Goal: Information Seeking & Learning: Learn about a topic

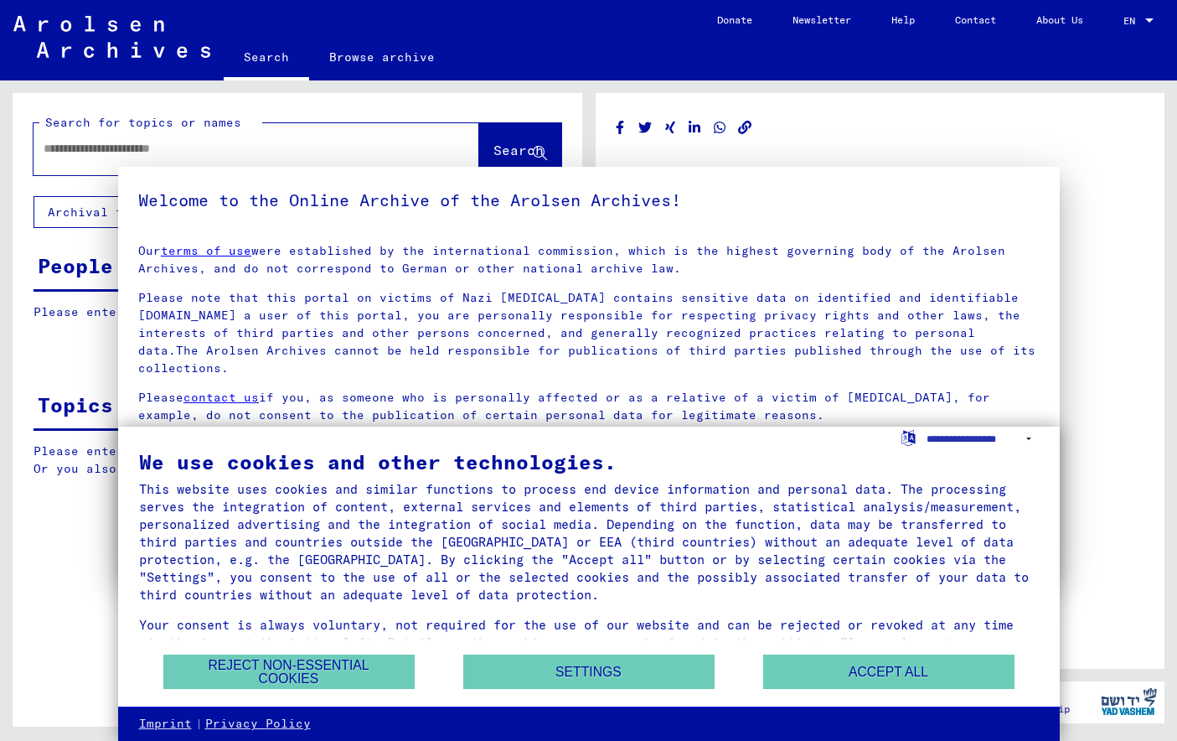
type input "********"
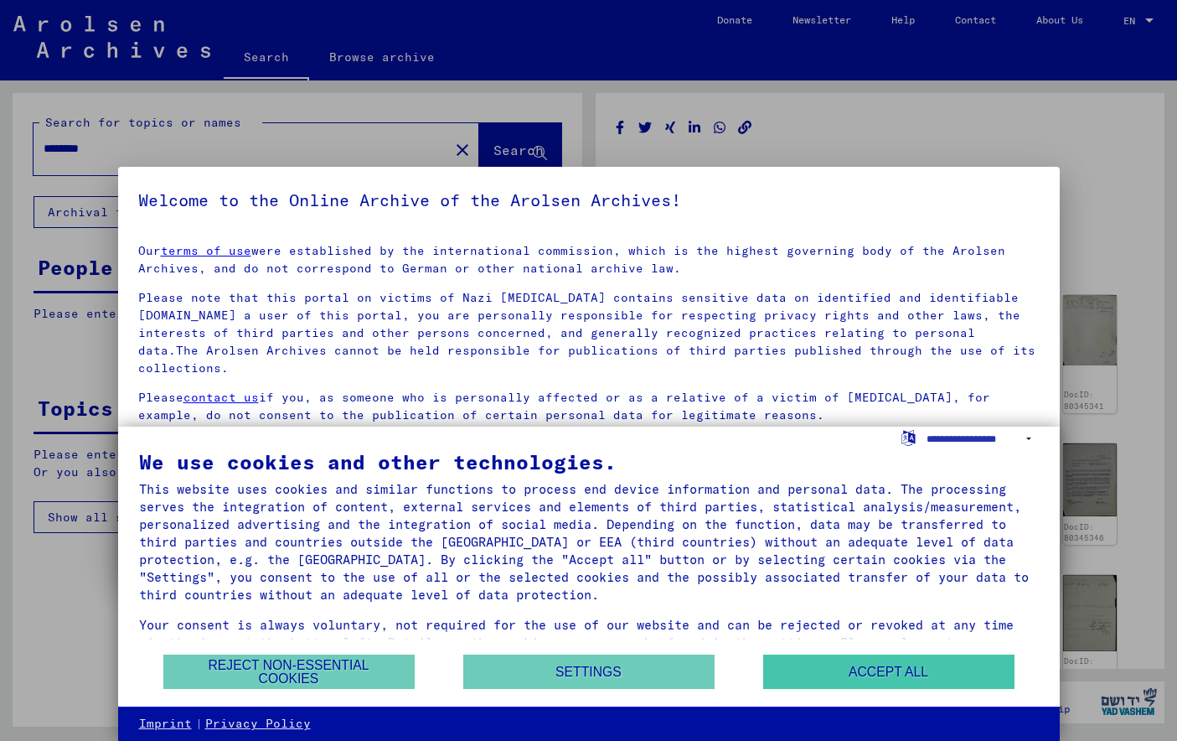
click at [856, 687] on button "Accept all" at bounding box center [888, 671] width 251 height 34
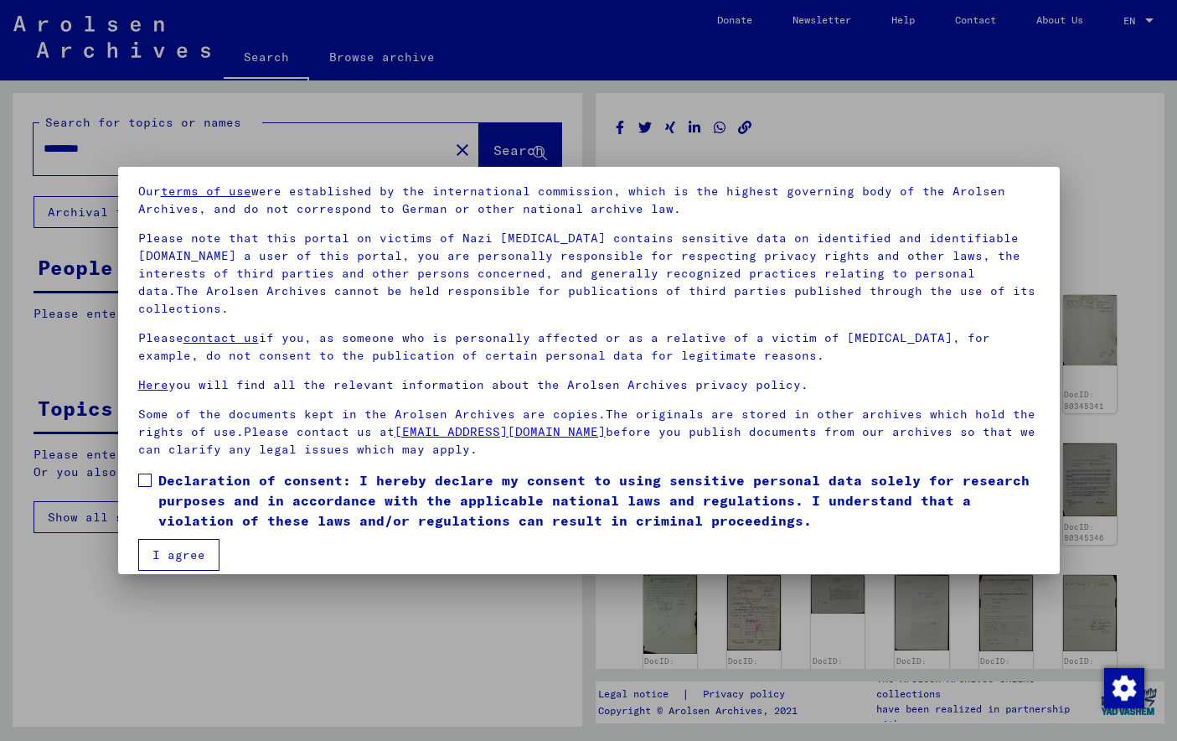
scroll to position [59, 0]
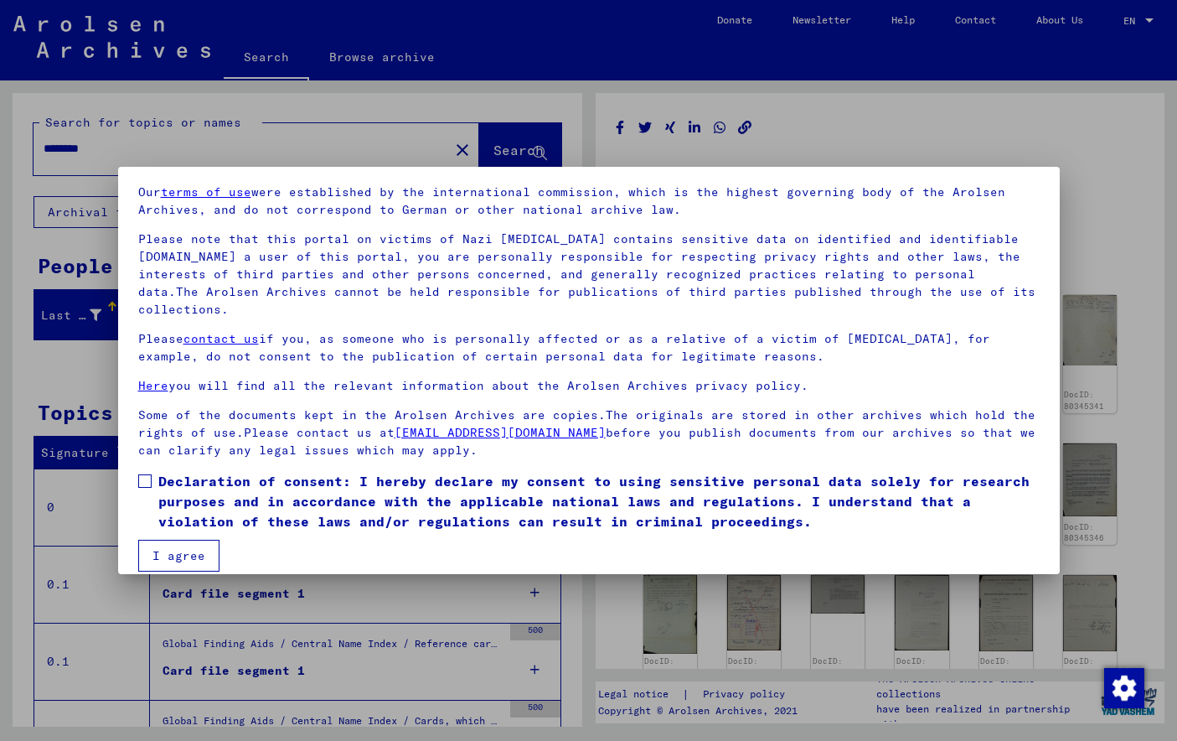
click at [156, 471] on label "Declaration of consent: I hereby declare my consent to using sensitive personal…" at bounding box center [588, 501] width 901 height 60
click at [181, 551] on button "I agree" at bounding box center [178, 555] width 81 height 32
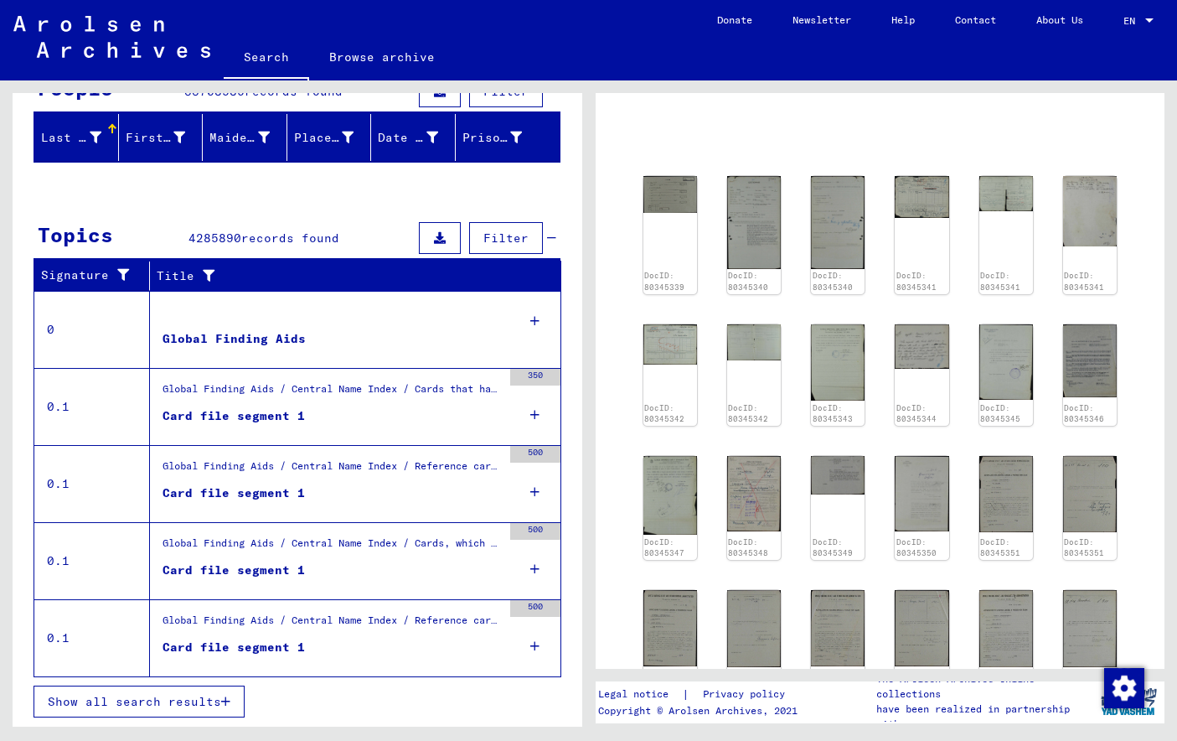
scroll to position [132, 0]
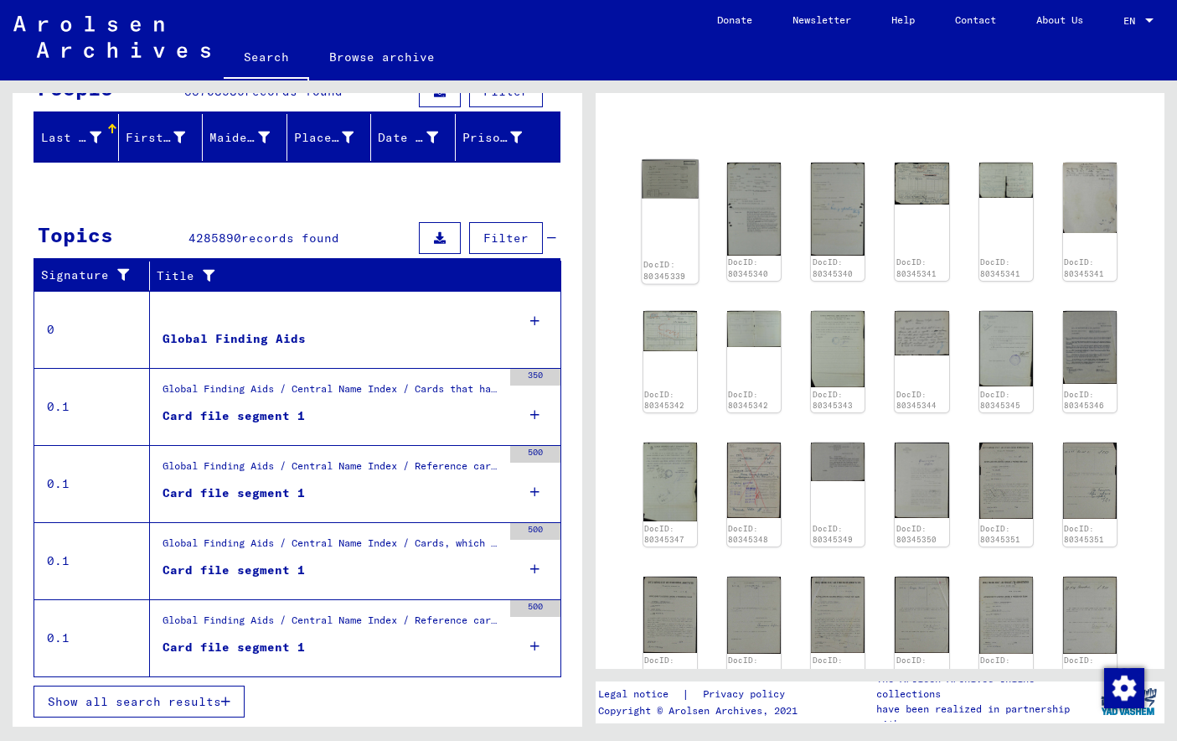
click at [684, 199] on div "DocID: 80345339" at bounding box center [670, 222] width 56 height 124
click at [682, 185] on img at bounding box center [670, 179] width 56 height 39
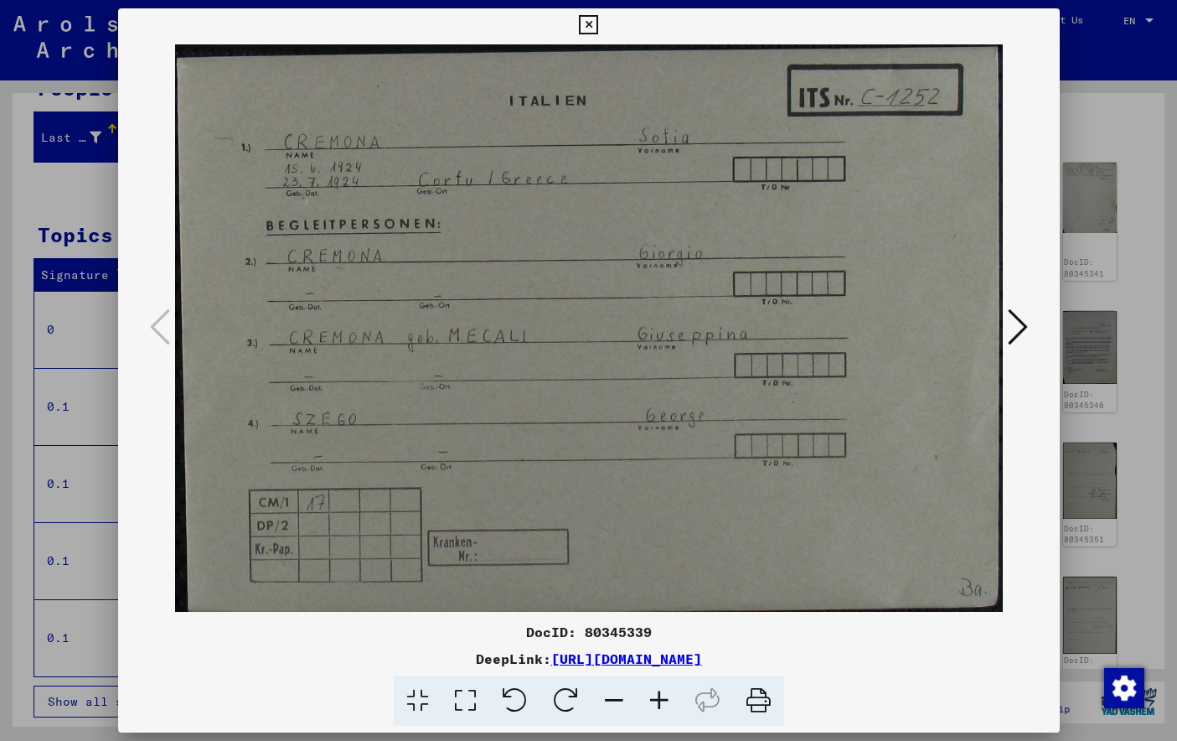
click at [1012, 332] on icon at bounding box center [1018, 327] width 20 height 40
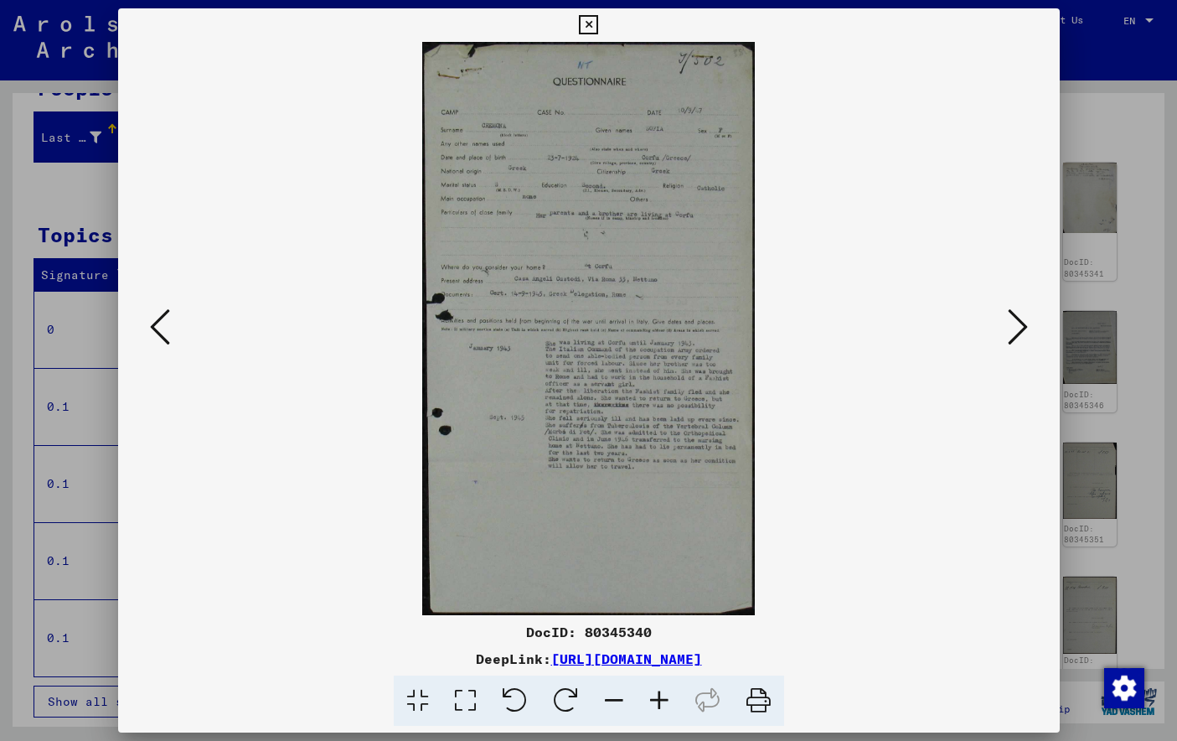
click at [1012, 332] on icon at bounding box center [1018, 327] width 20 height 40
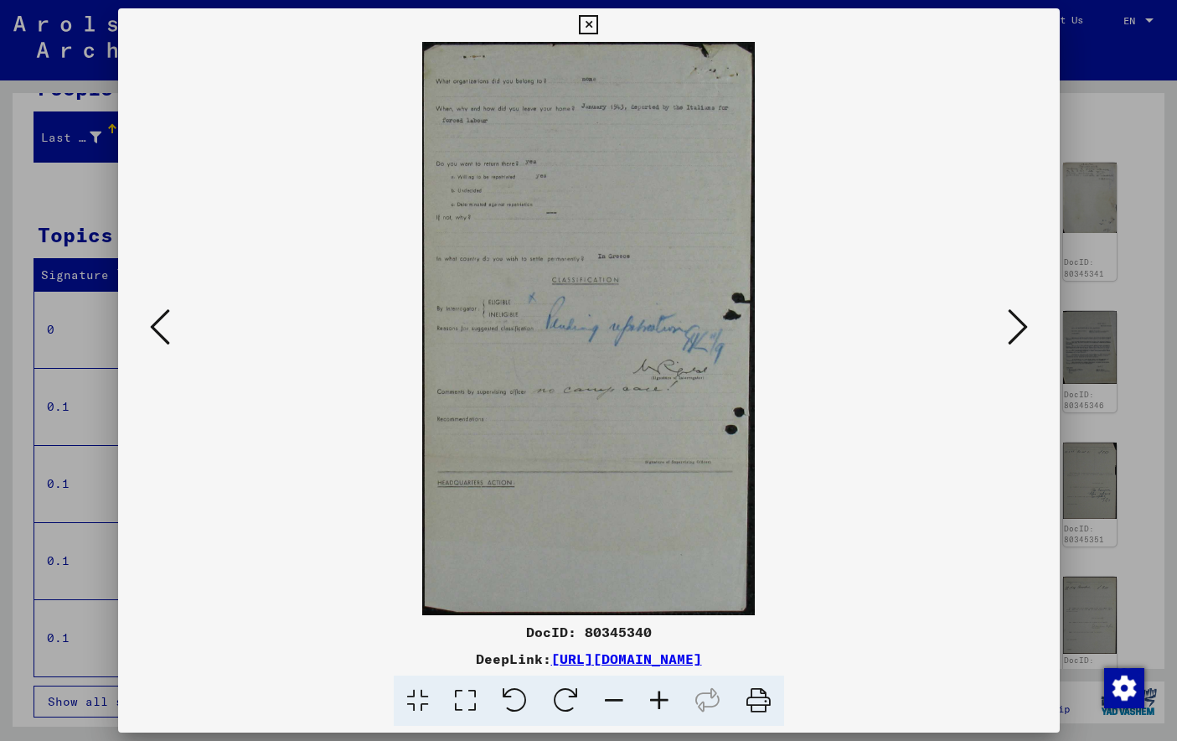
click at [1012, 332] on icon at bounding box center [1018, 327] width 20 height 40
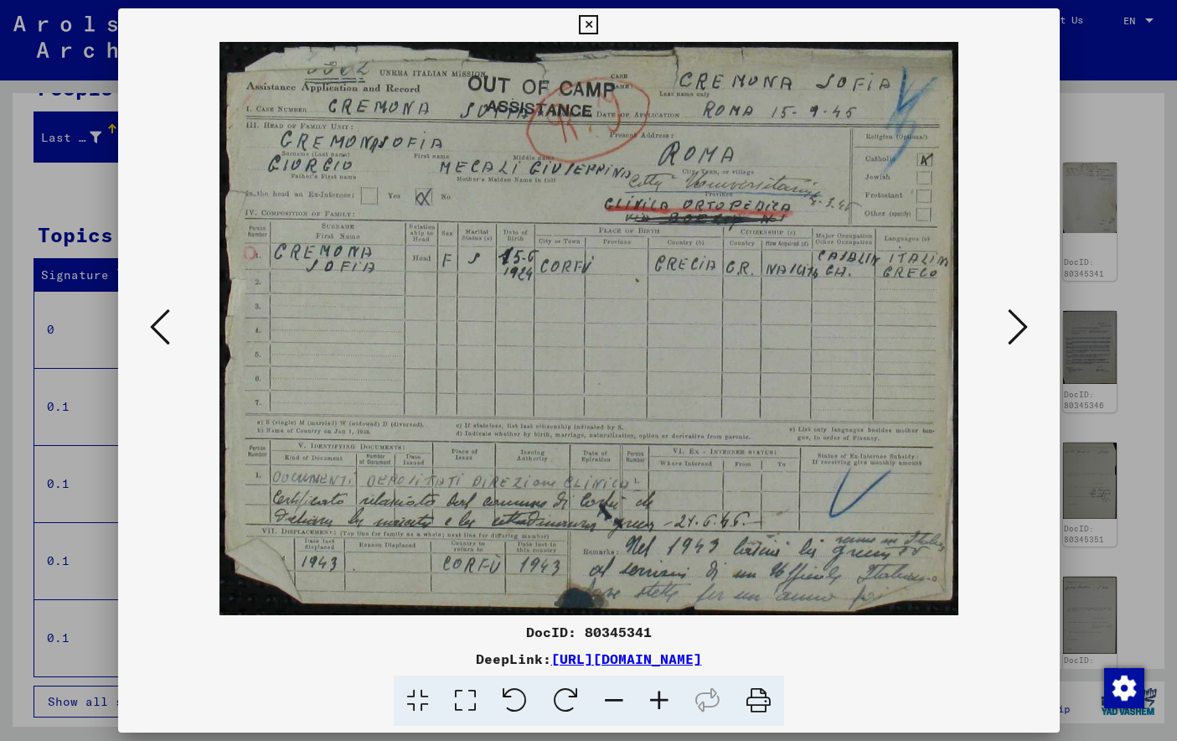
click at [1012, 332] on icon at bounding box center [1018, 327] width 20 height 40
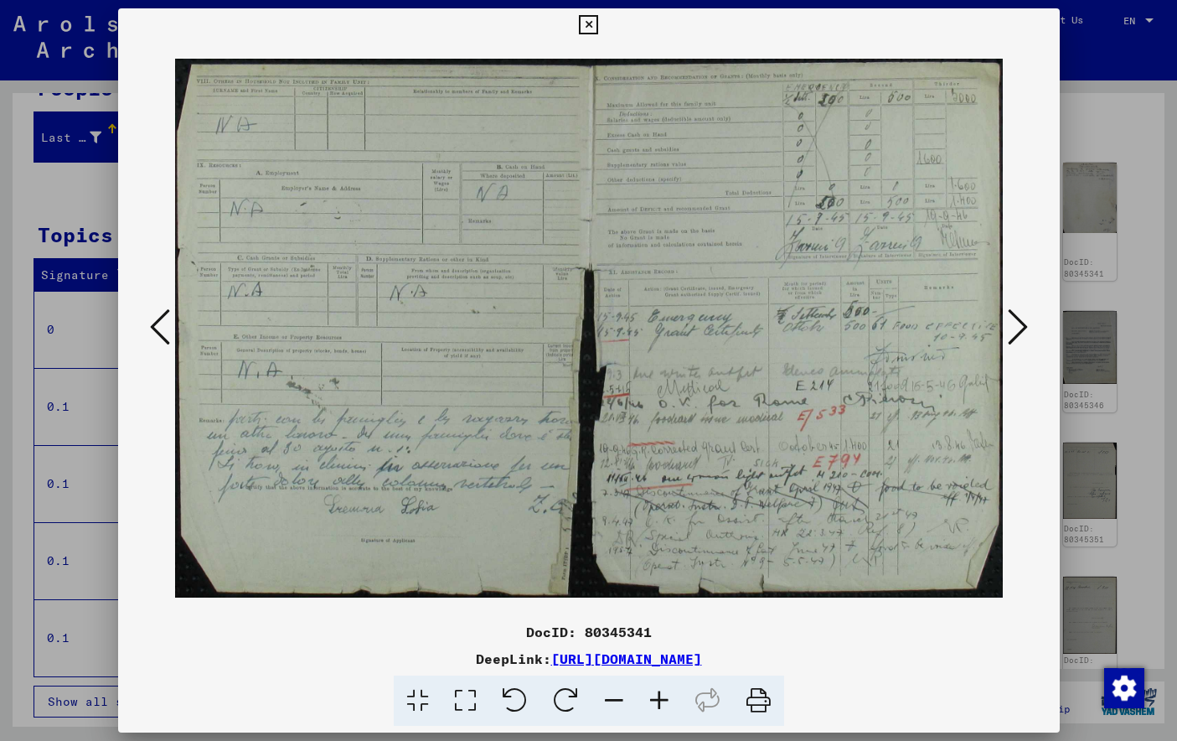
click at [1012, 332] on icon at bounding box center [1018, 327] width 20 height 40
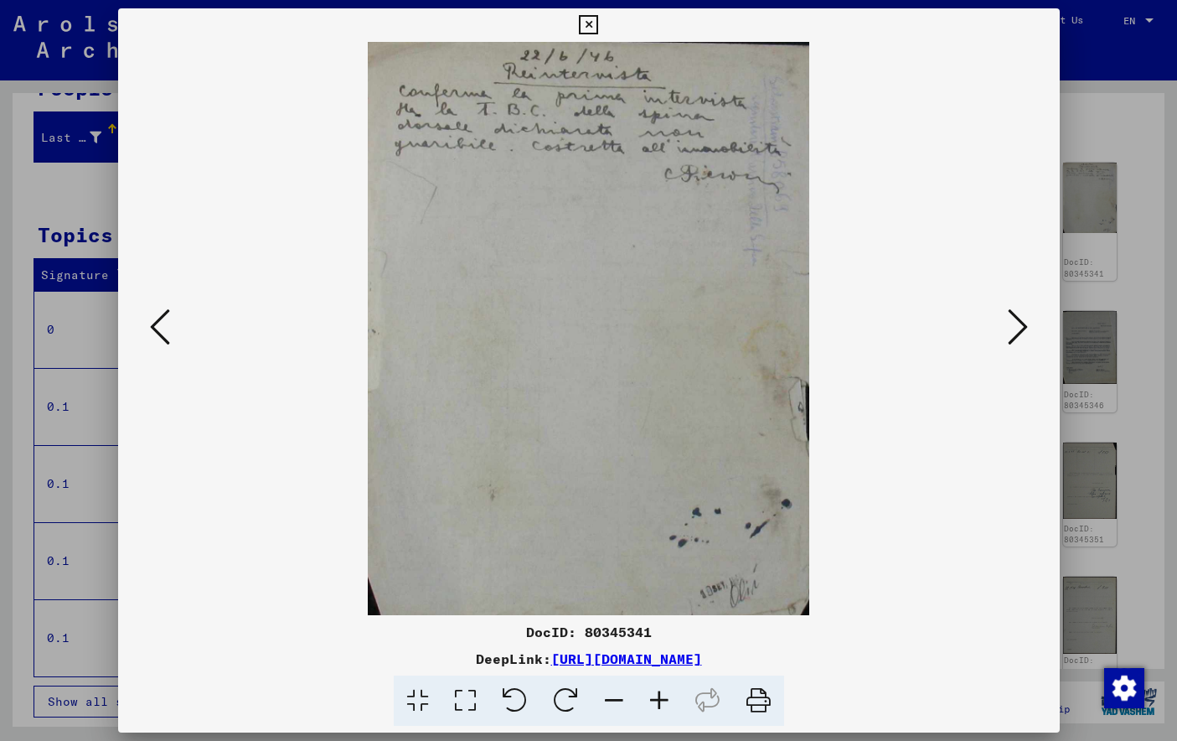
click at [1012, 332] on icon at bounding box center [1018, 327] width 20 height 40
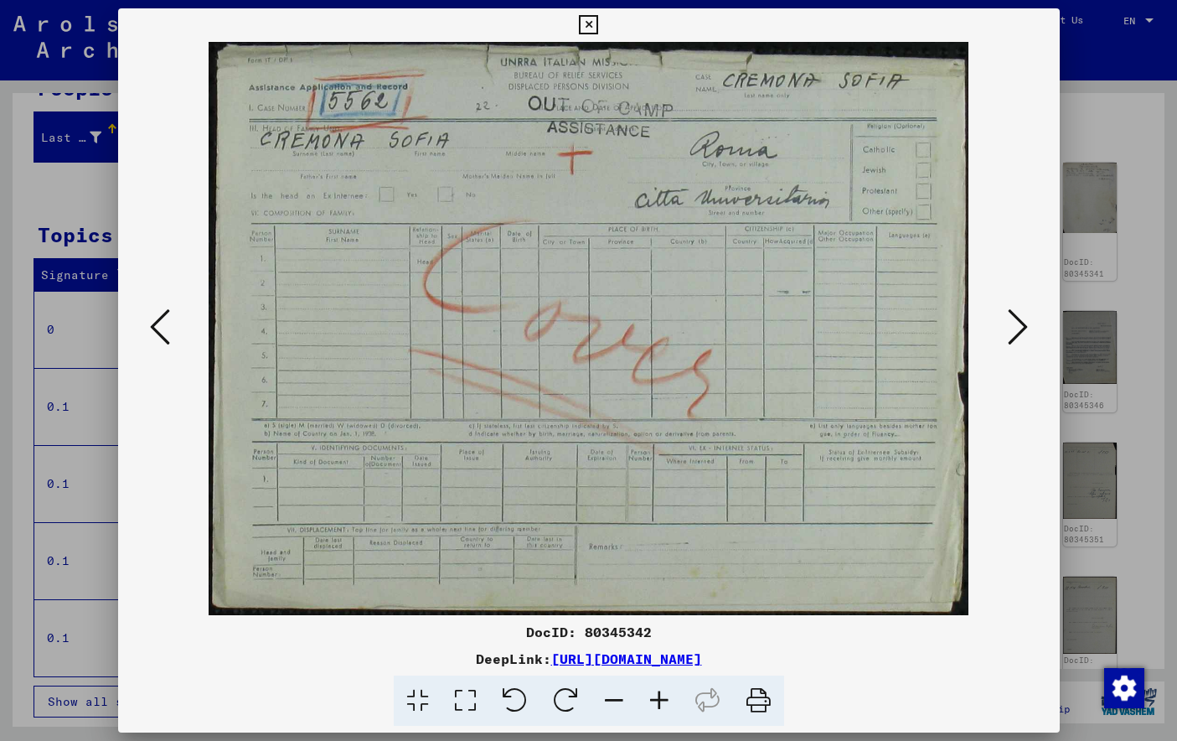
click at [598, 28] on icon at bounding box center [588, 25] width 19 height 20
